Goal: Task Accomplishment & Management: Complete application form

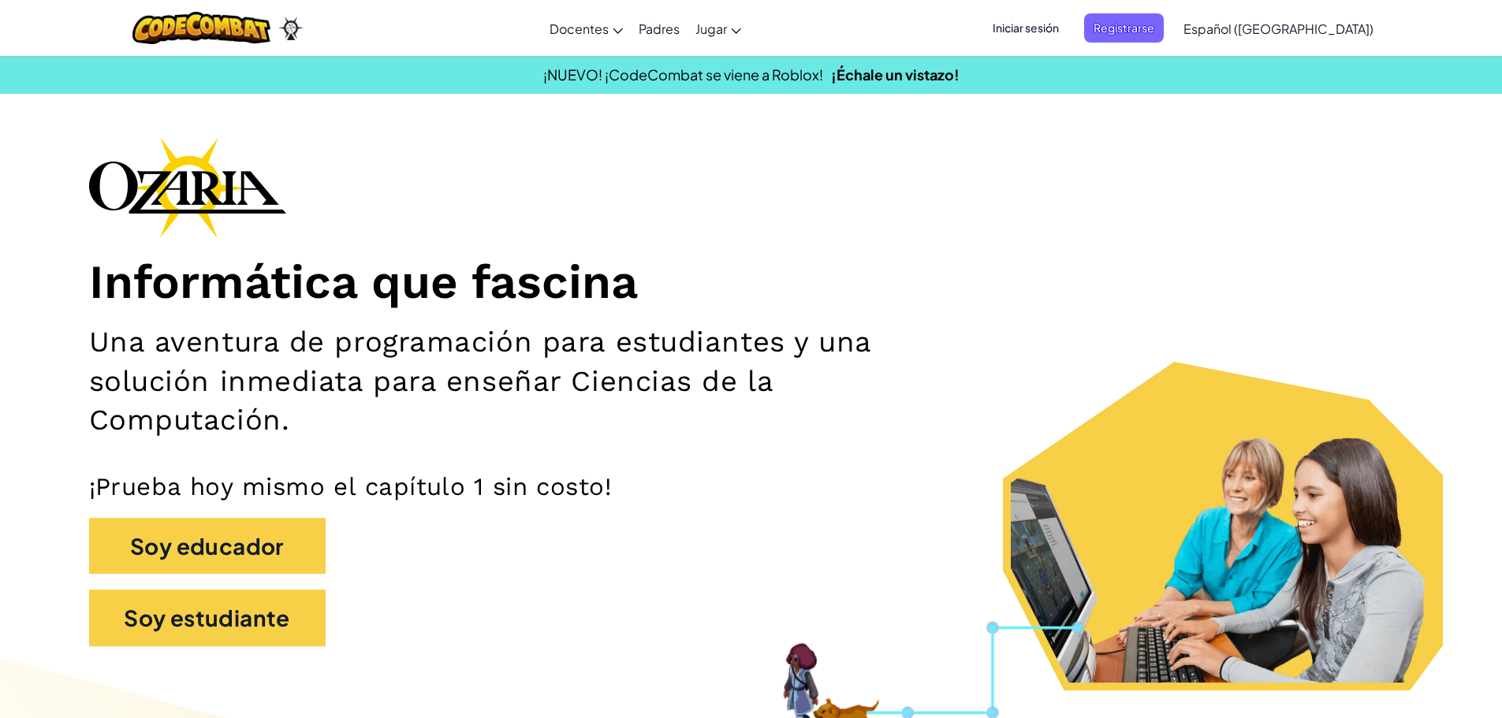
click at [1305, 285] on h1 "Informática que fascina" at bounding box center [751, 283] width 1324 height 58
click at [1068, 32] on span "Iniciar sesión" at bounding box center [1025, 27] width 85 height 29
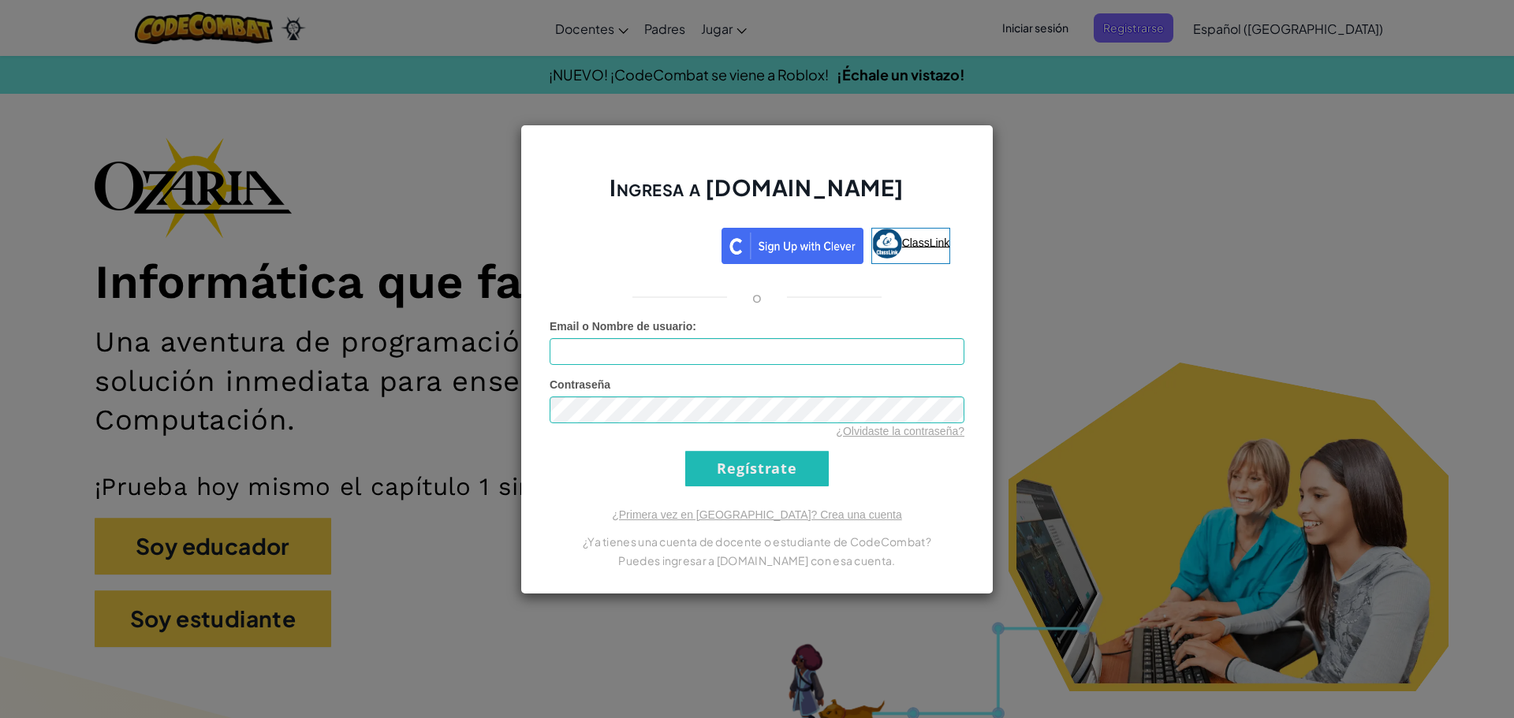
click at [897, 234] on img at bounding box center [887, 244] width 30 height 30
click at [624, 356] on input "Email o Nombre de usuario :" at bounding box center [756, 351] width 415 height 27
type input "T"
type input "[EMAIL_ADDRESS][DOMAIN_NAME]"
click at [685, 451] on input "Regístrate" at bounding box center [756, 468] width 143 height 35
